Goal: Task Accomplishment & Management: Manage account settings

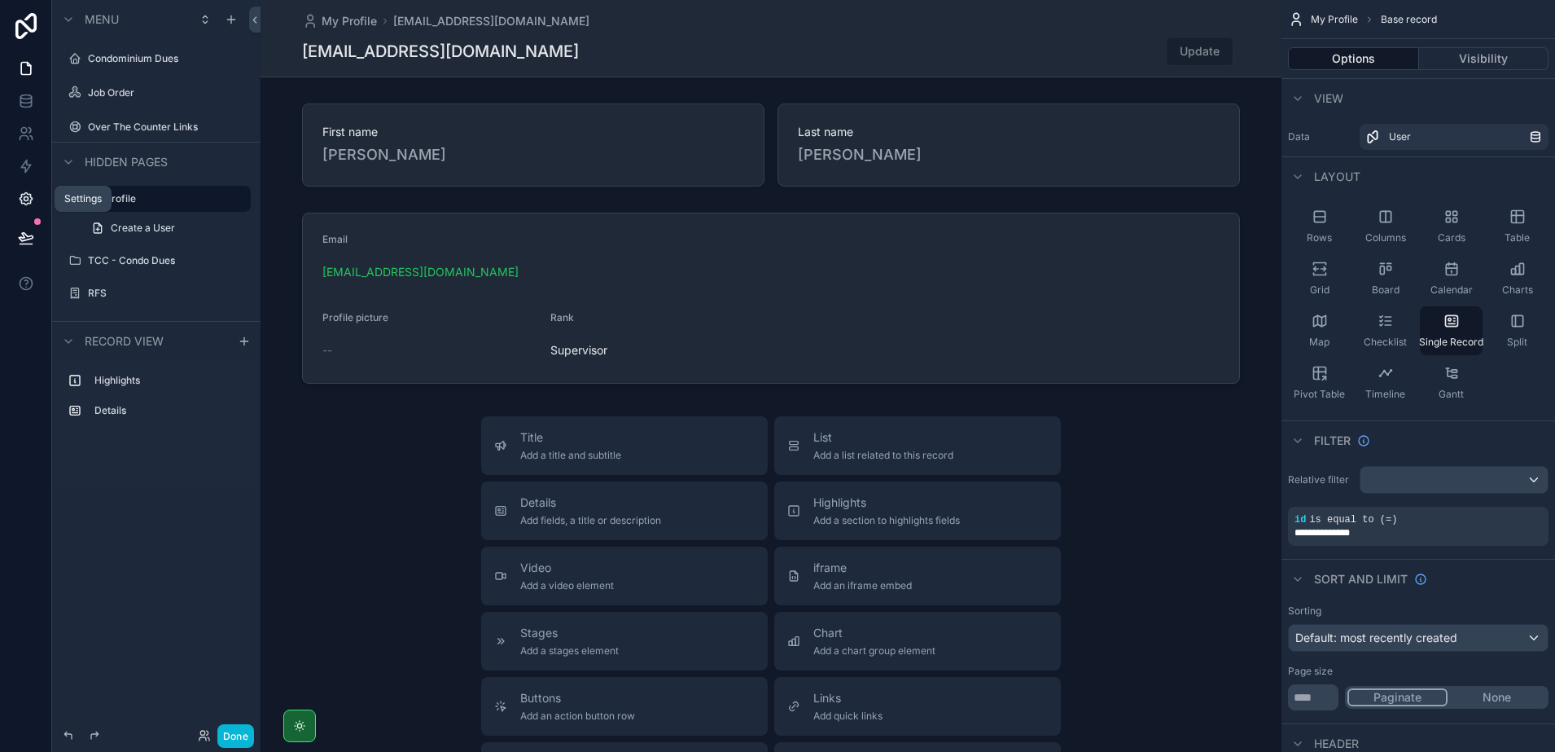
click at [24, 200] on icon at bounding box center [26, 199] width 4 height 4
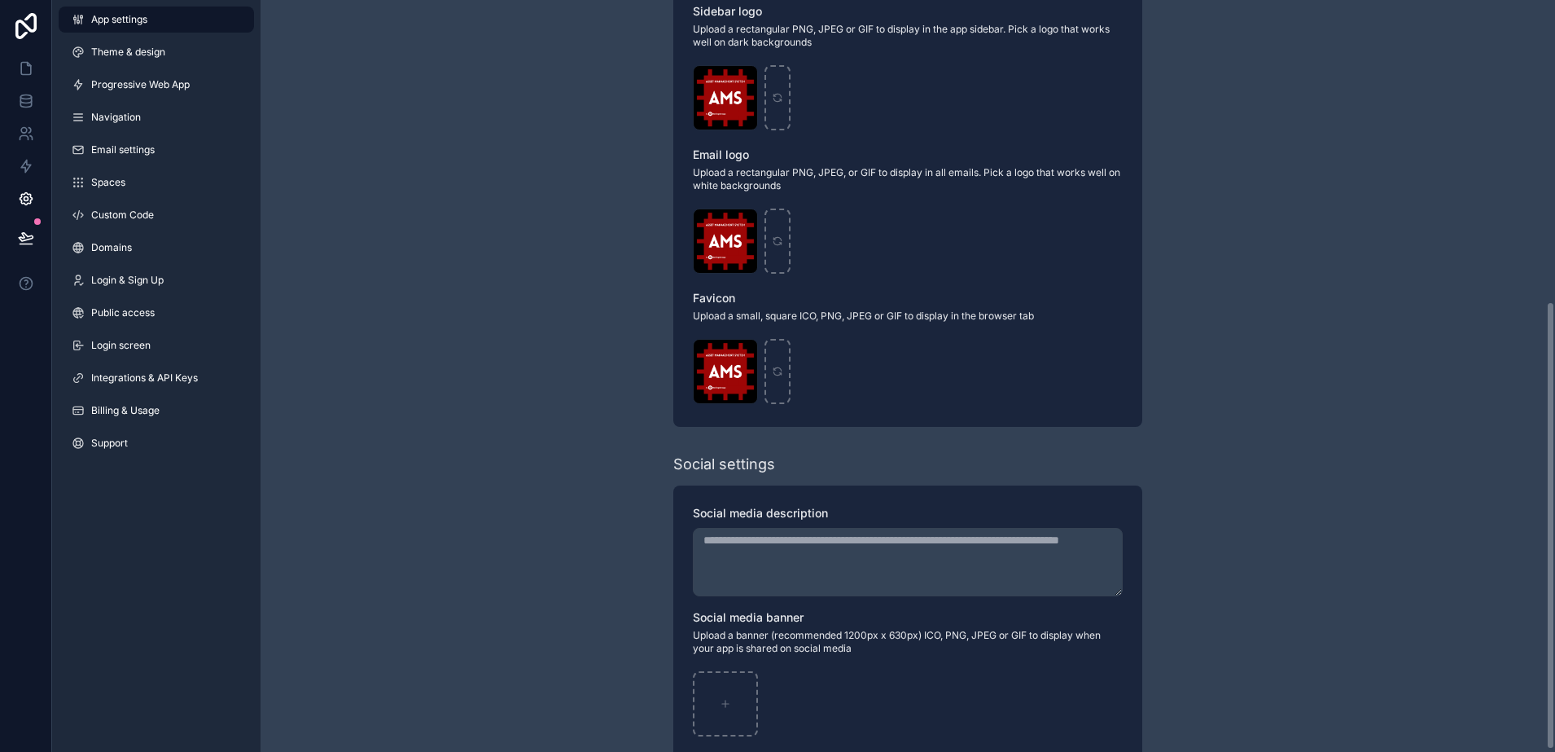
scroll to position [509, 0]
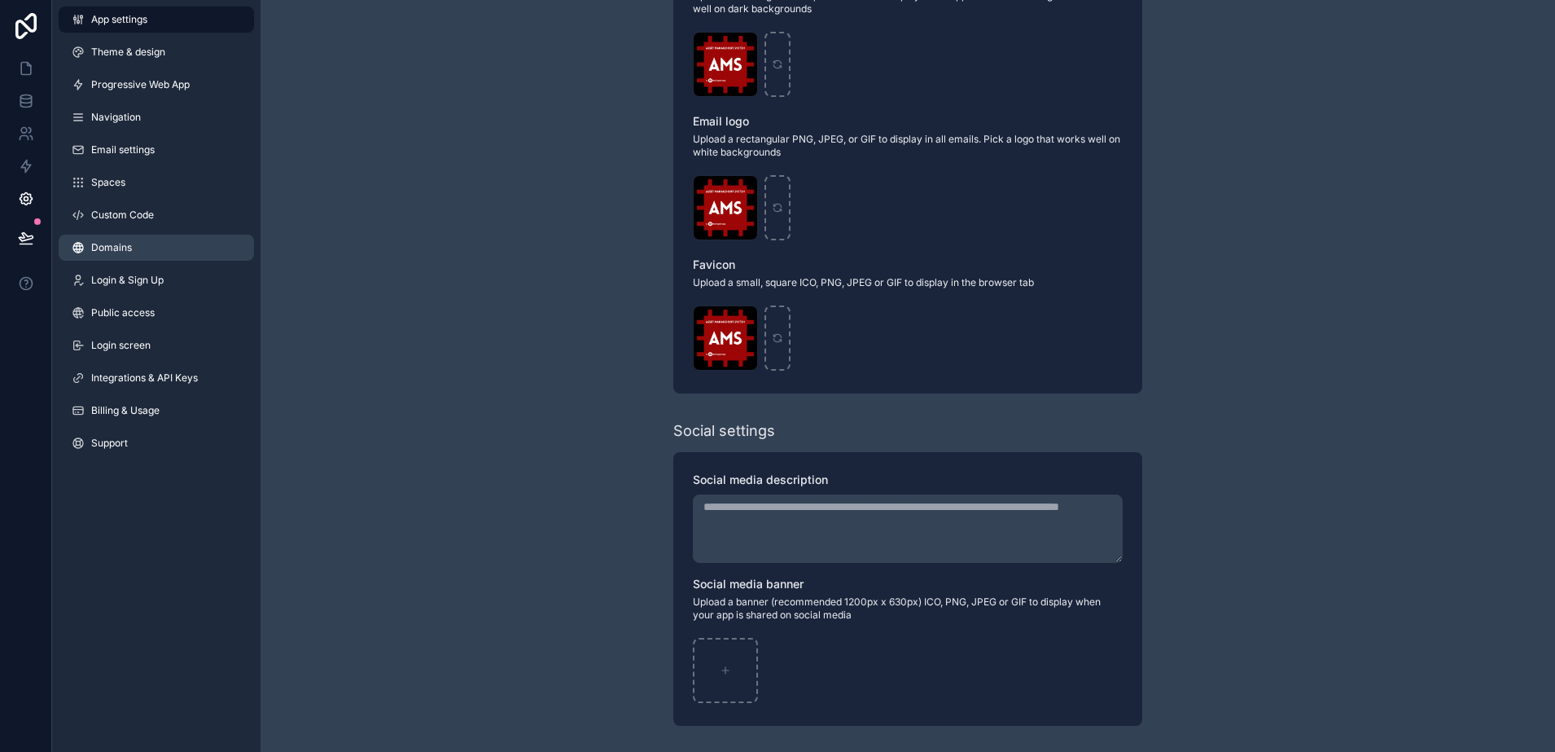
click at [166, 246] on link "Domains" at bounding box center [156, 248] width 195 height 26
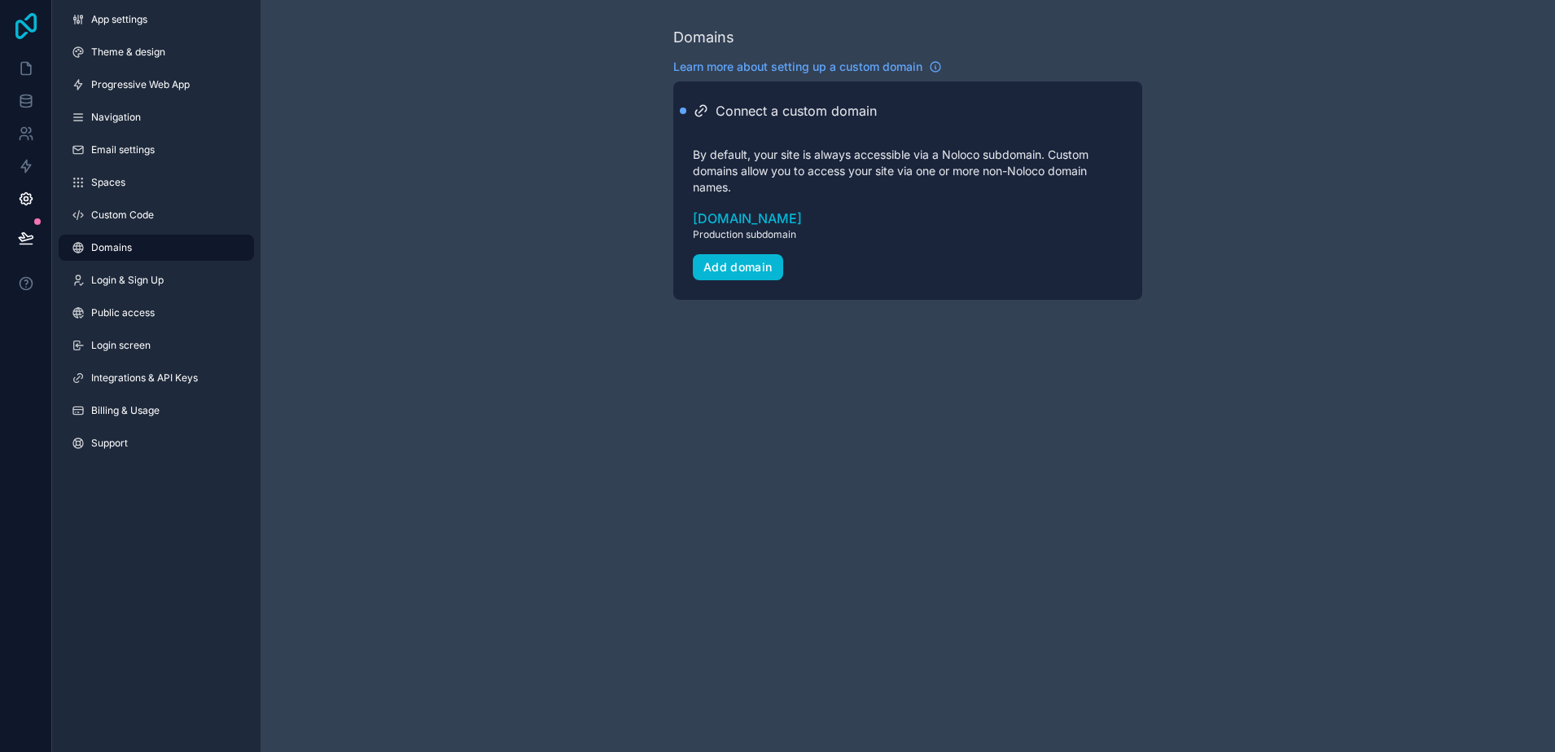
click at [27, 34] on icon at bounding box center [26, 26] width 33 height 26
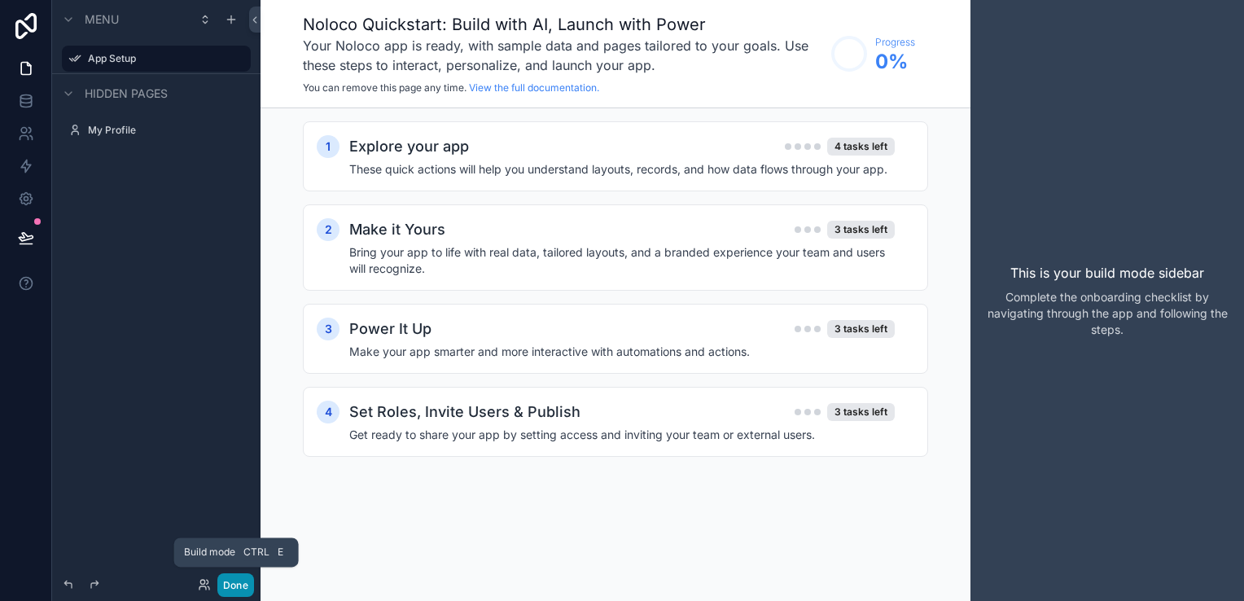
click at [246, 588] on button "Done" at bounding box center [235, 585] width 37 height 24
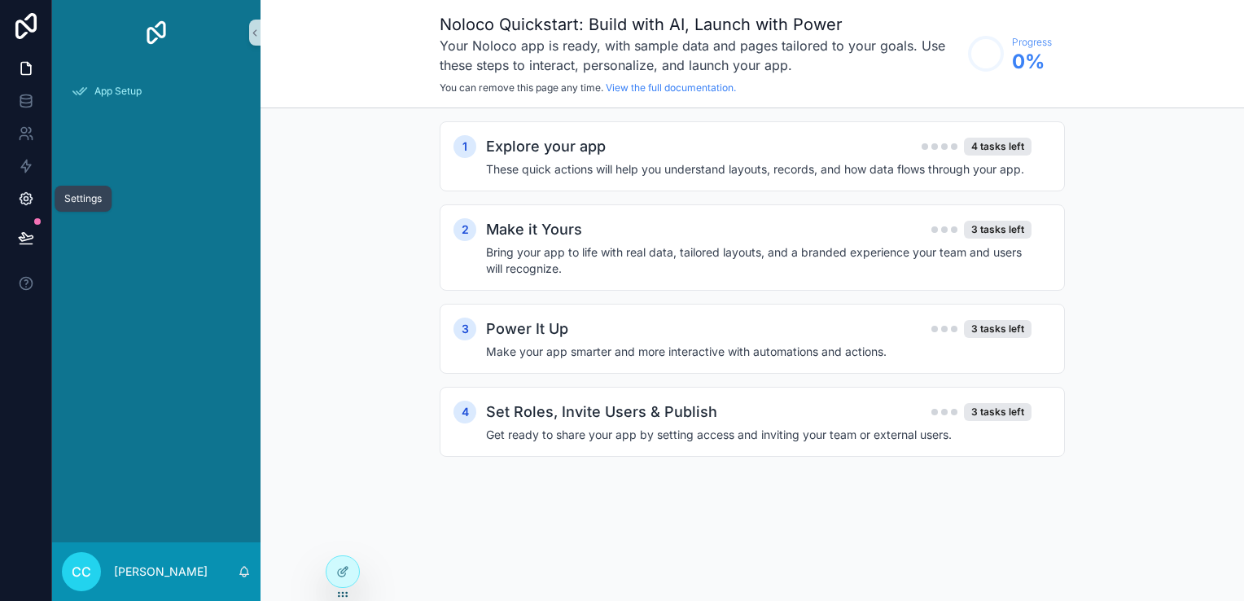
click at [27, 200] on icon at bounding box center [26, 199] width 16 height 16
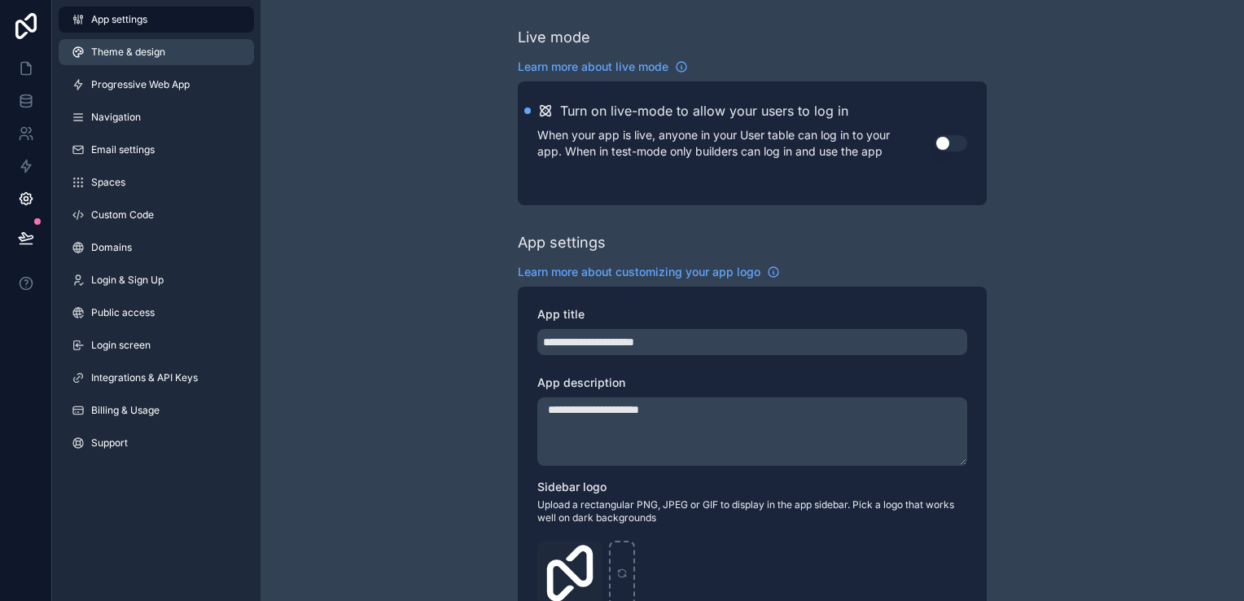
click at [189, 58] on link "Theme & design" at bounding box center [156, 52] width 195 height 26
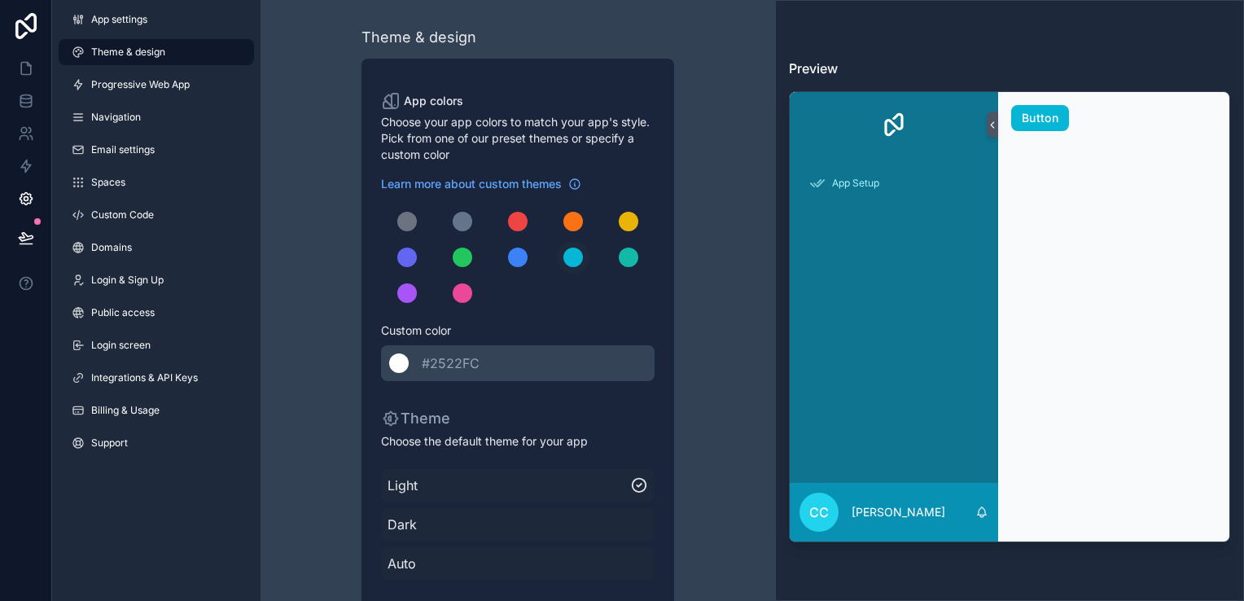
click at [485, 363] on span "#2522FC" at bounding box center [457, 363] width 71 height 20
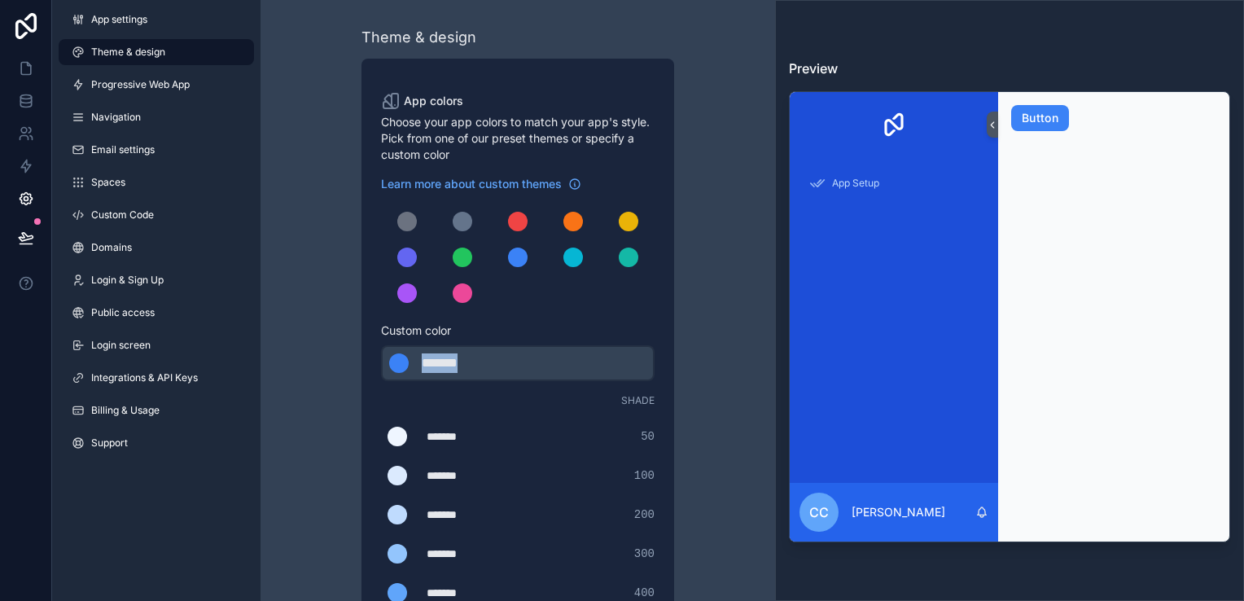
drag, startPoint x: 485, startPoint y: 363, endPoint x: 378, endPoint y: 369, distance: 107.7
click at [378, 369] on div "App colors Choose your app colors to match your app's style. Pick from one of o…" at bounding box center [518, 572] width 313 height 1026
type div "*******"
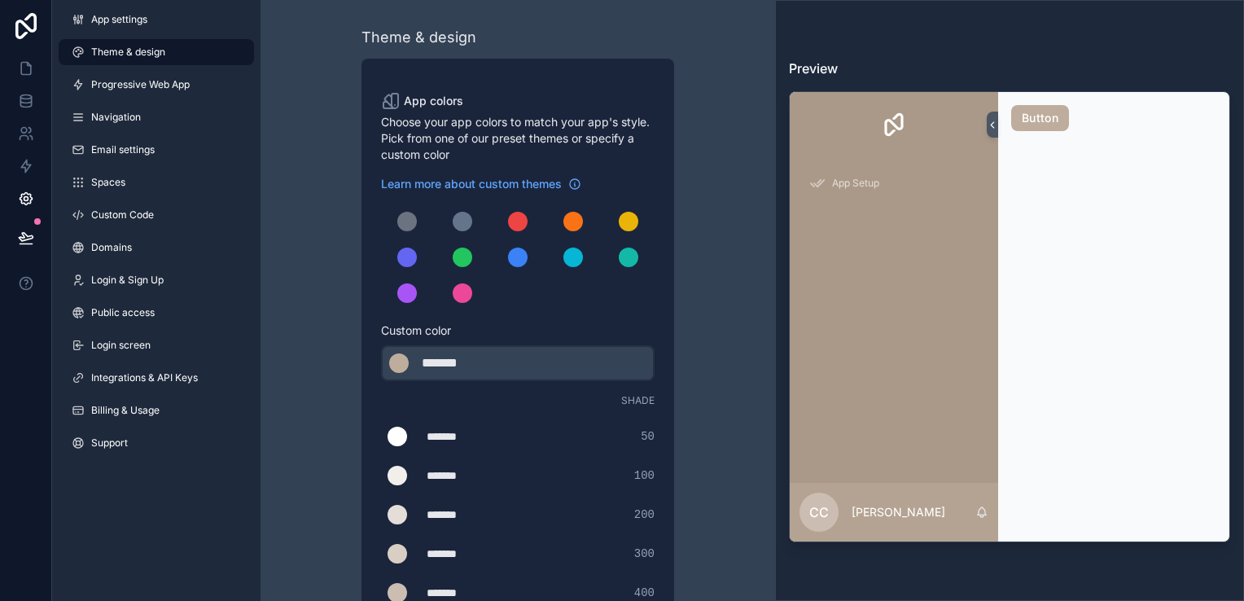
click at [726, 373] on div "Theme & design App colors Choose your app colors to match your app's style. Pic…" at bounding box center [517, 555] width 469 height 1111
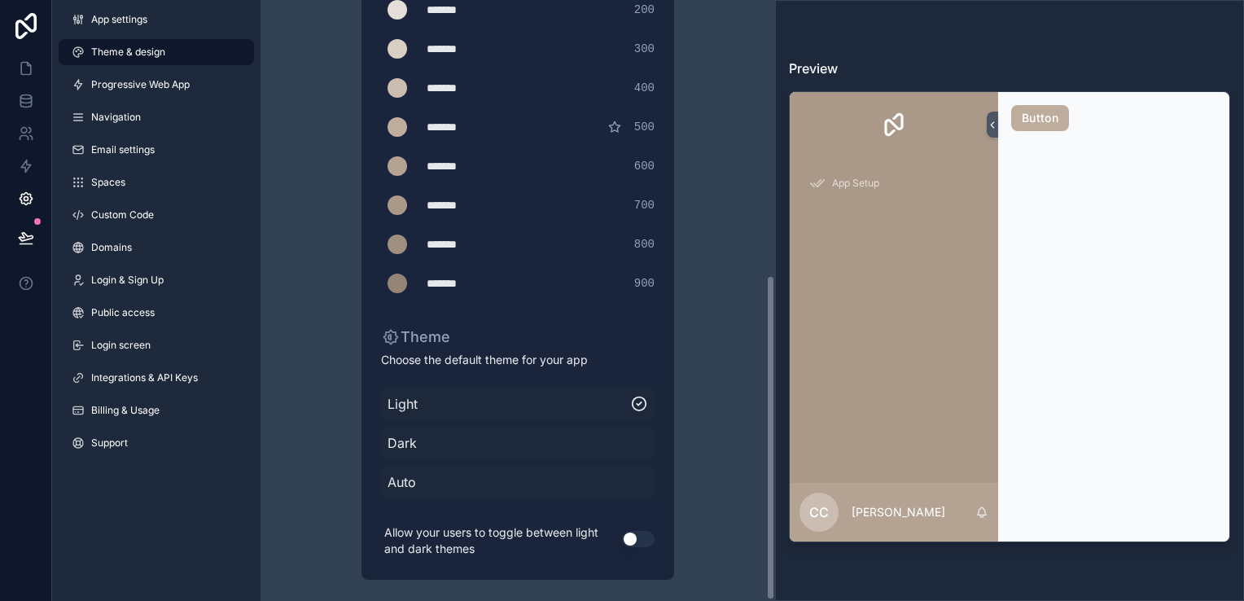
scroll to position [508, 0]
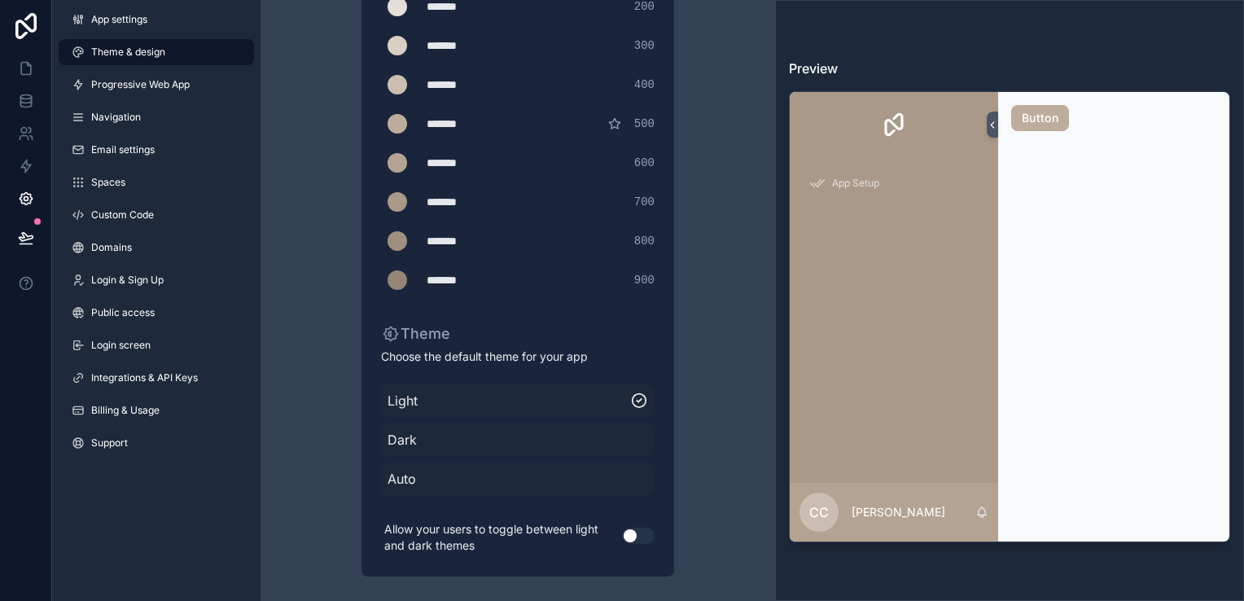
click at [454, 441] on span "Dark" at bounding box center [518, 440] width 261 height 20
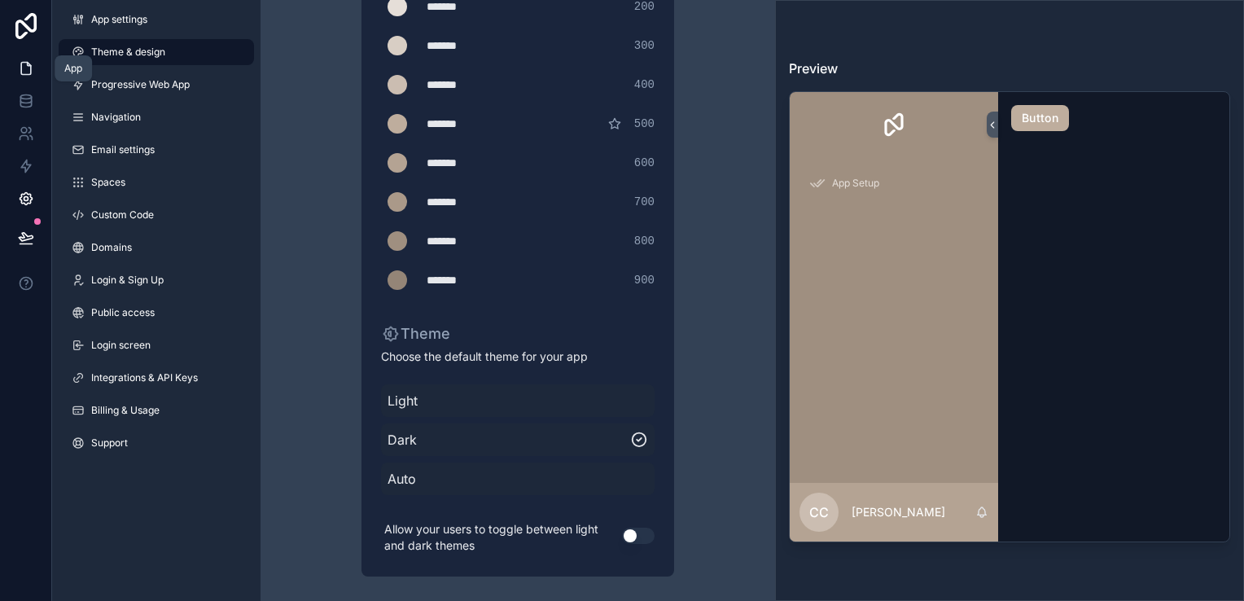
click at [28, 65] on icon at bounding box center [28, 64] width 3 height 3
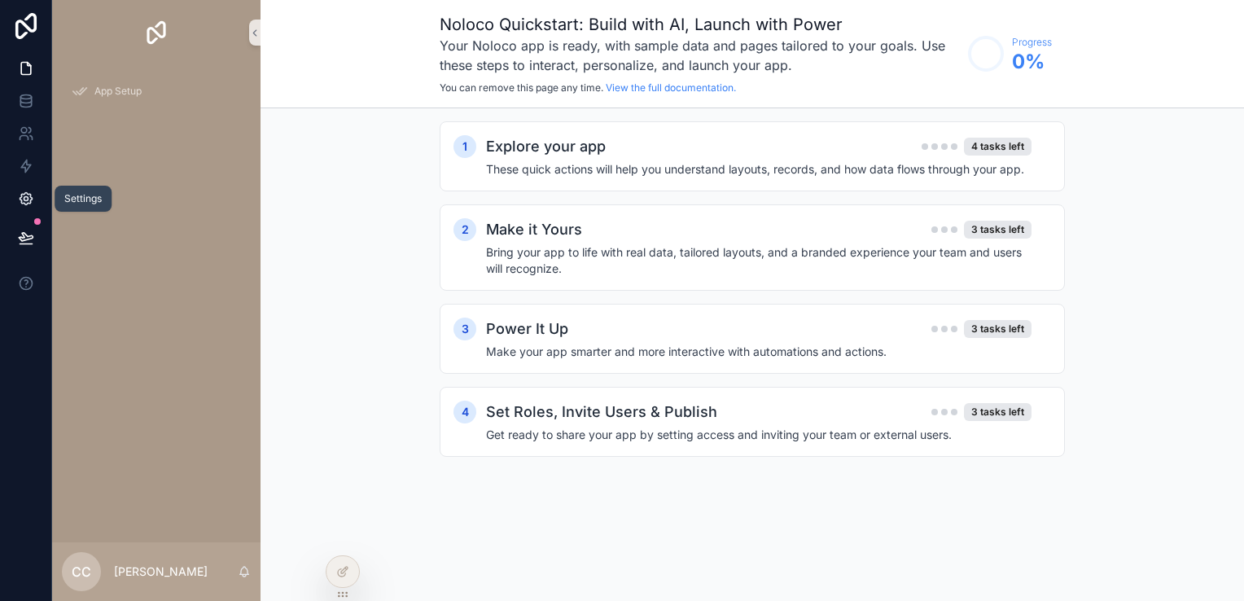
click at [27, 204] on icon at bounding box center [26, 199] width 16 height 16
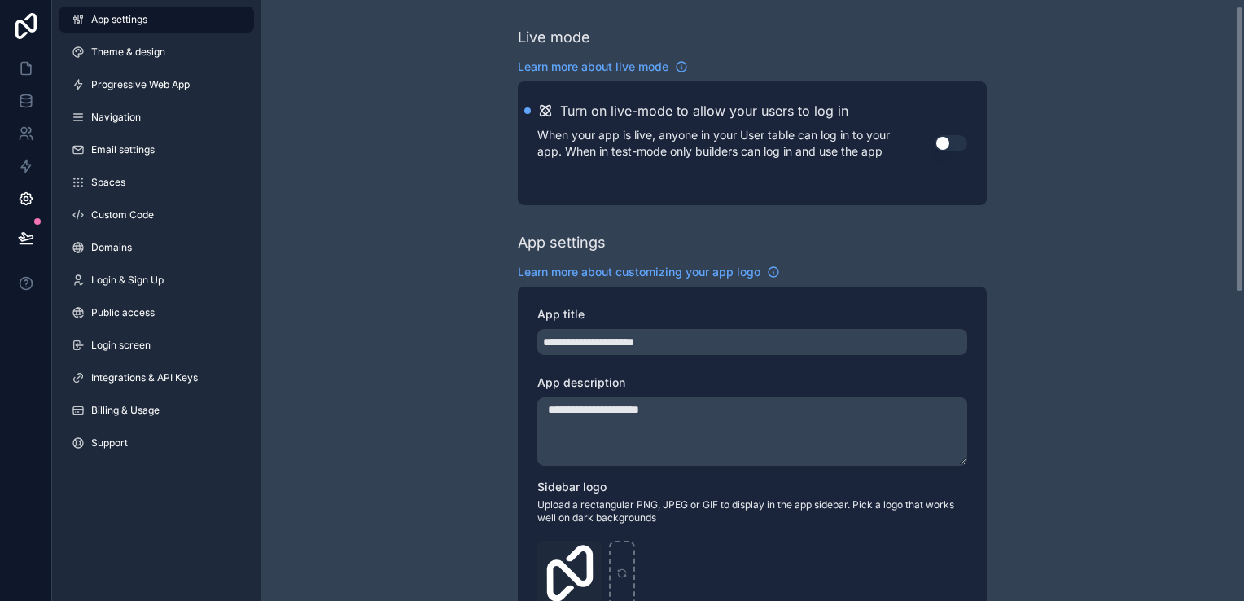
scroll to position [326, 0]
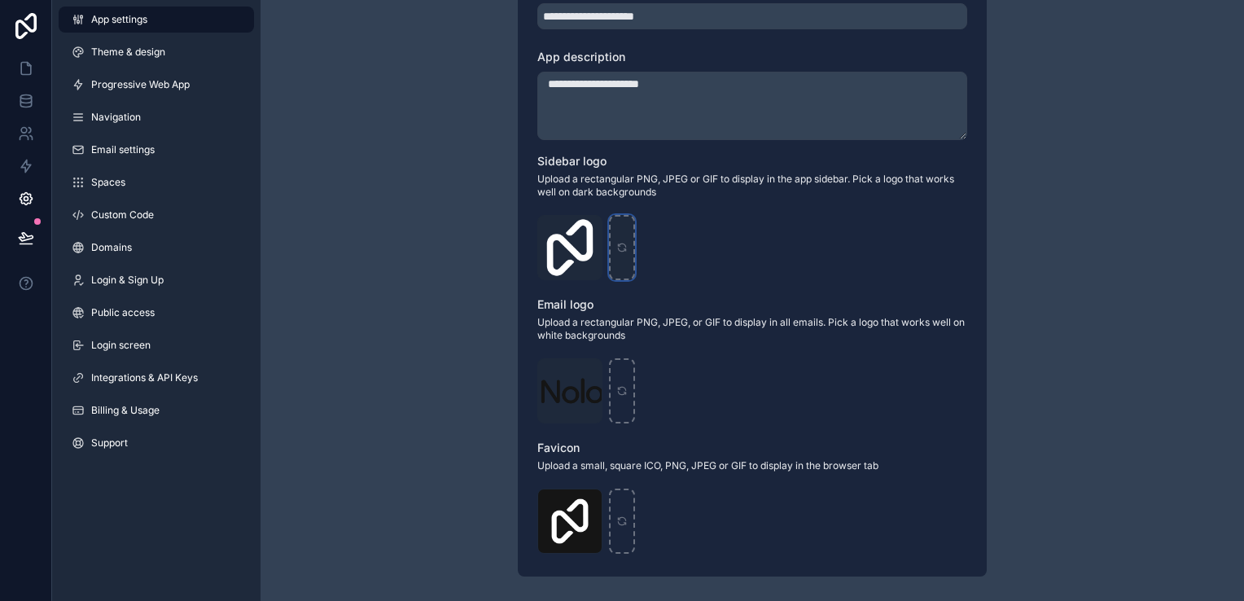
click at [631, 239] on div "scrollable content" at bounding box center [622, 247] width 26 height 65
click at [594, 227] on icon "scrollable content" at bounding box center [588, 228] width 13 height 13
click at [629, 248] on div "scrollable content" at bounding box center [622, 247] width 26 height 65
type input "**********"
click at [616, 388] on icon "scrollable content" at bounding box center [621, 390] width 11 height 11
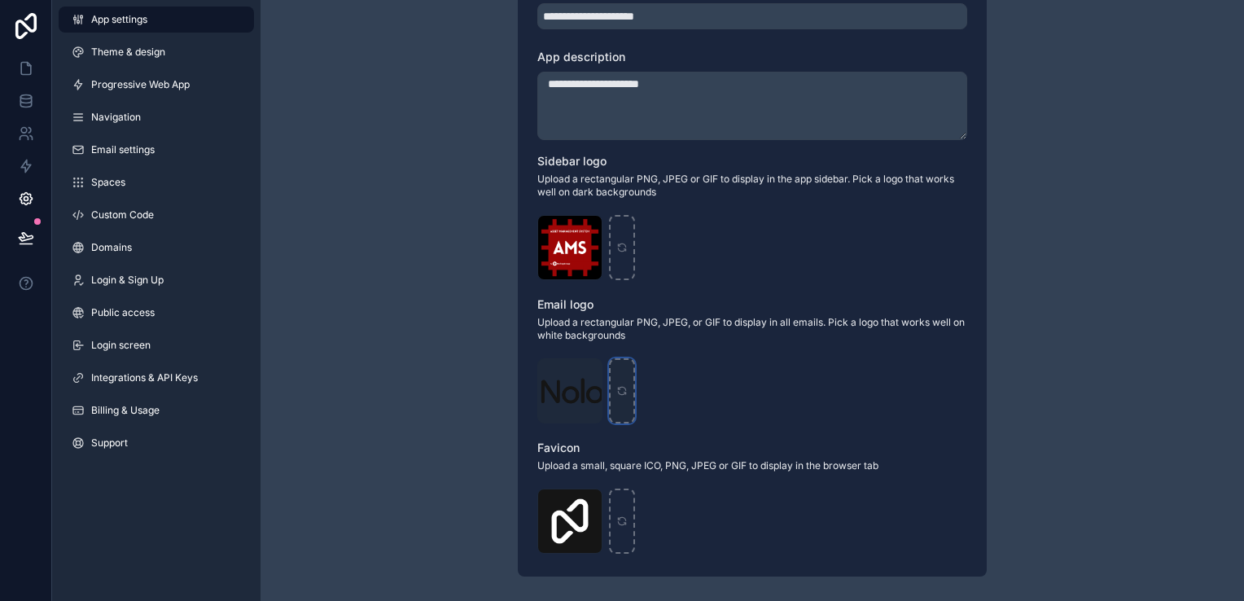
type input "**********"
click at [627, 520] on icon "scrollable content" at bounding box center [621, 521] width 11 height 11
type input "**********"
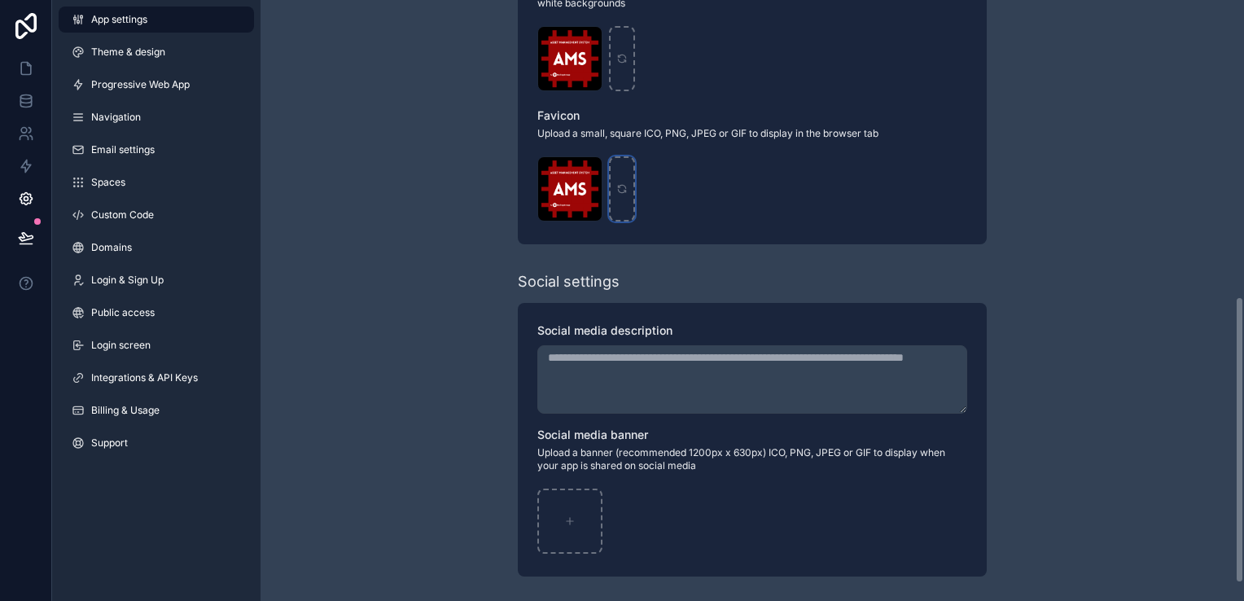
scroll to position [658, 0]
click at [581, 503] on div "scrollable content" at bounding box center [569, 521] width 65 height 65
type input "**********"
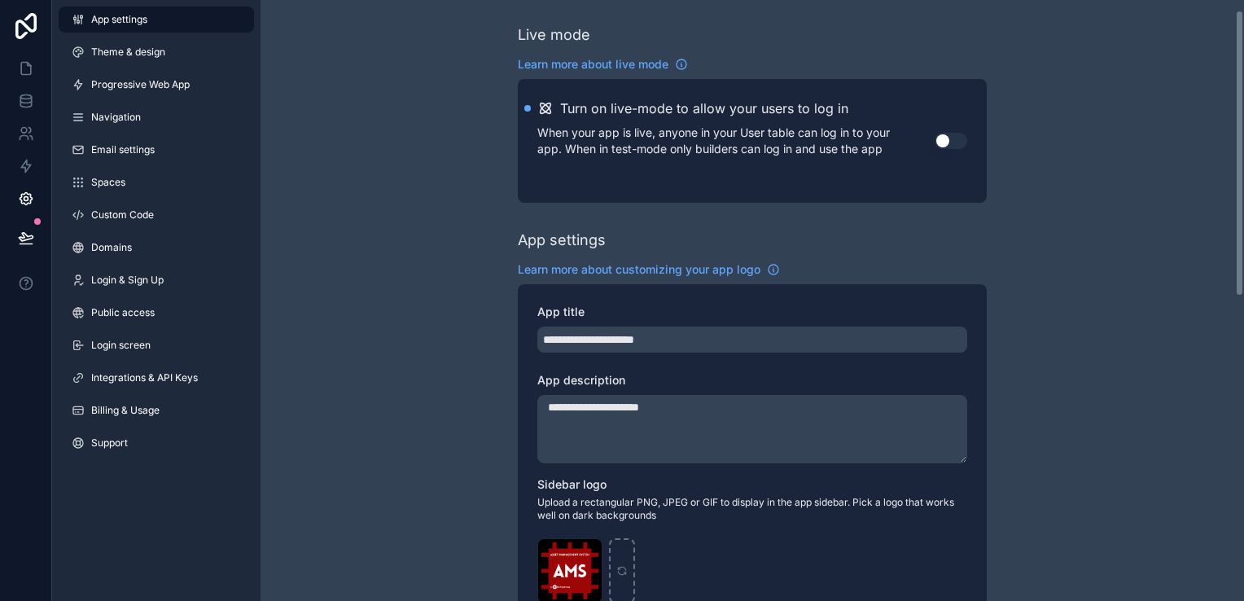
scroll to position [0, 0]
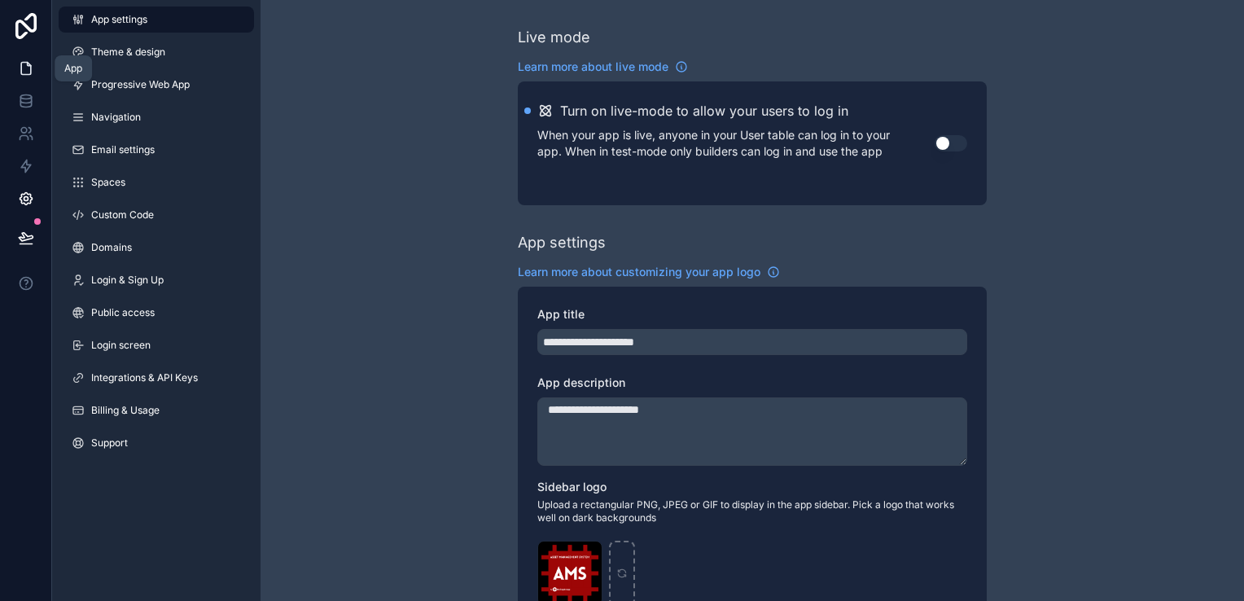
click at [42, 67] on link at bounding box center [25, 68] width 51 height 33
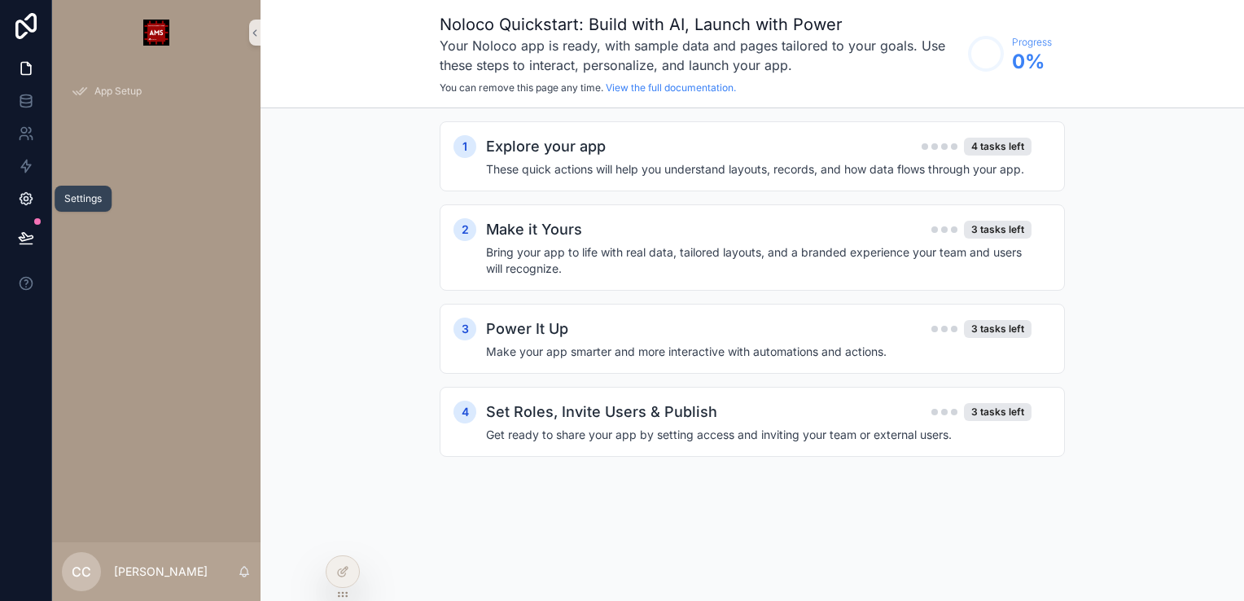
click at [20, 195] on icon at bounding box center [26, 199] width 12 height 12
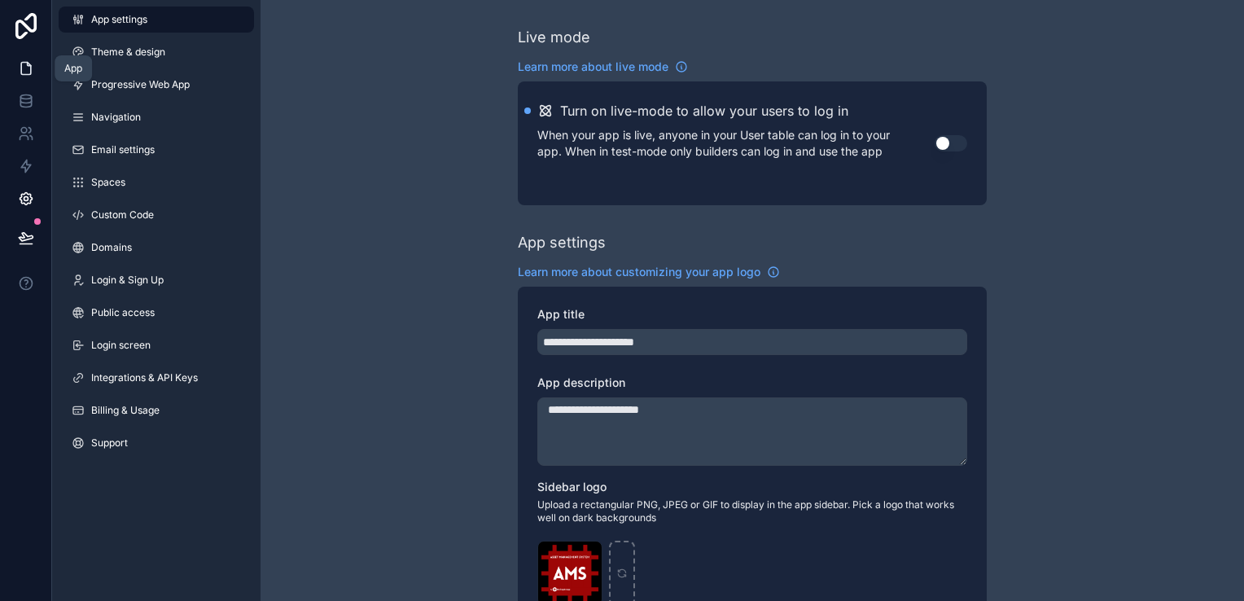
click at [24, 67] on icon at bounding box center [26, 68] width 16 height 16
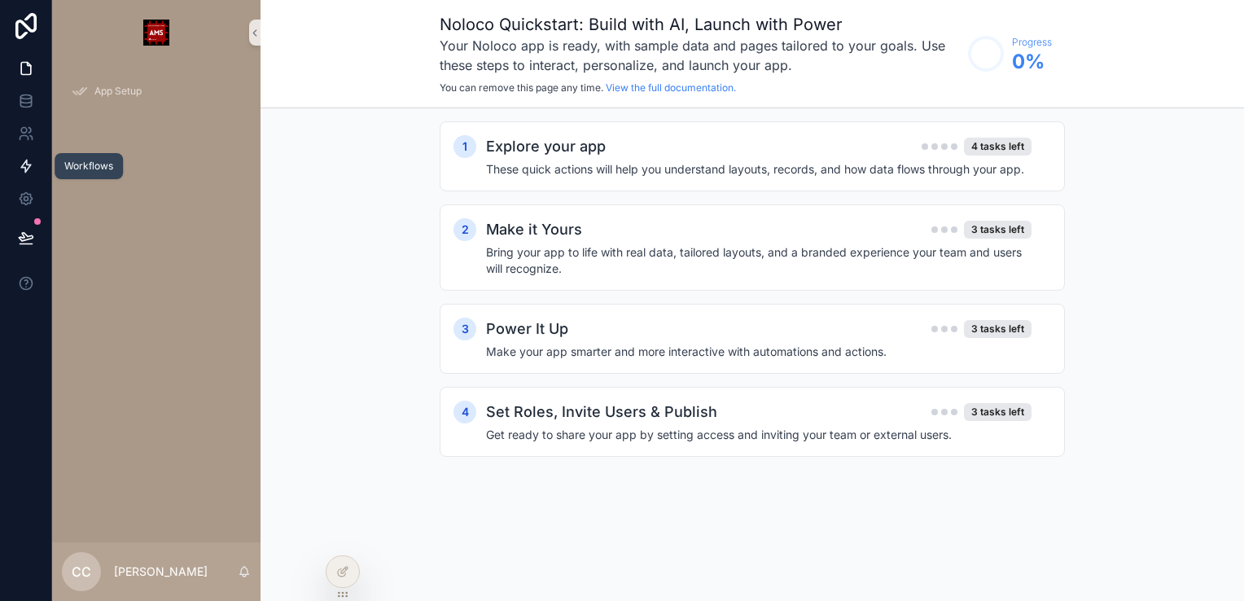
click at [26, 163] on icon at bounding box center [26, 166] width 10 height 12
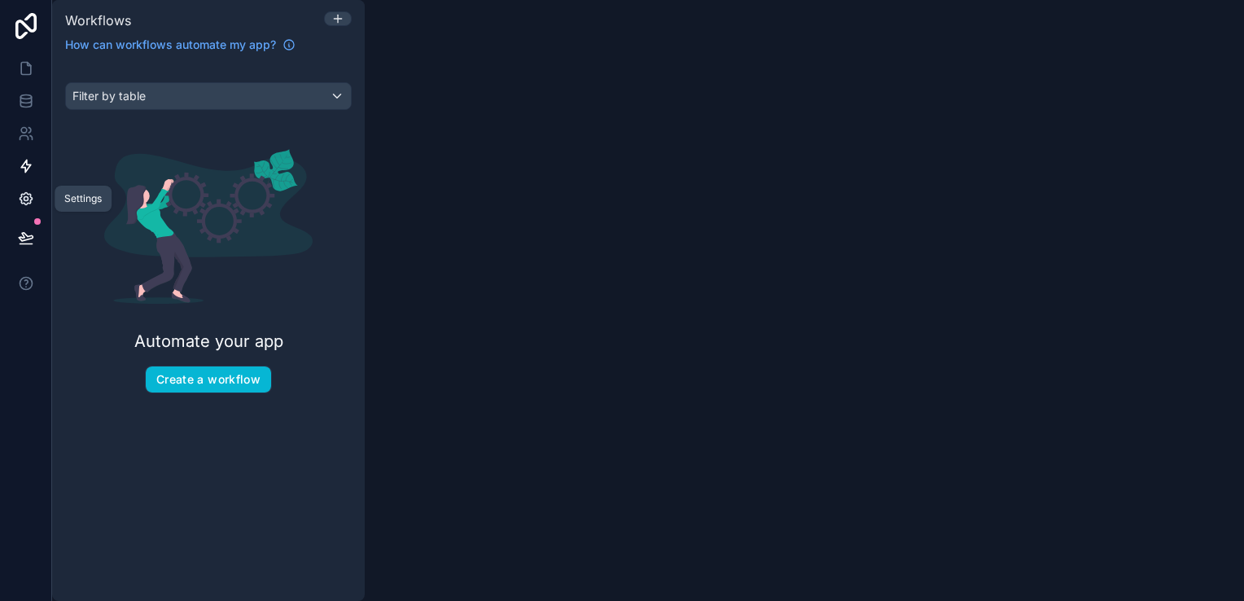
click at [24, 199] on icon at bounding box center [26, 199] width 4 height 4
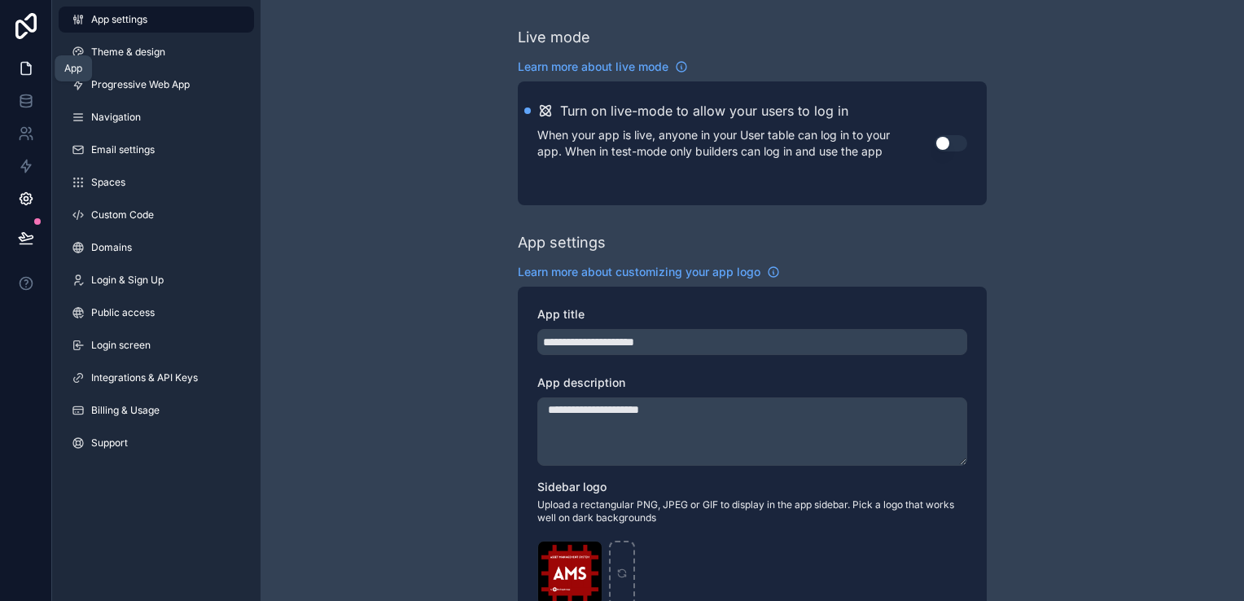
click at [21, 67] on icon at bounding box center [26, 69] width 10 height 12
